Goal: Task Accomplishment & Management: Manage account settings

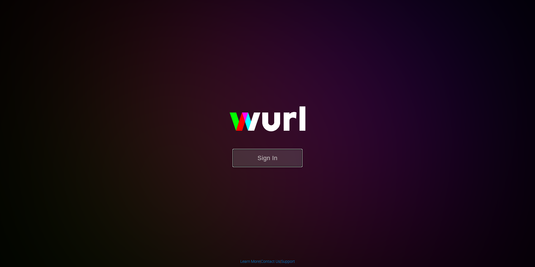
click at [288, 162] on button "Sign In" at bounding box center [268, 158] width 70 height 18
click at [269, 165] on button "Sign In" at bounding box center [268, 158] width 70 height 18
click at [288, 165] on button "Sign In" at bounding box center [268, 158] width 70 height 18
